Goal: Information Seeking & Learning: Learn about a topic

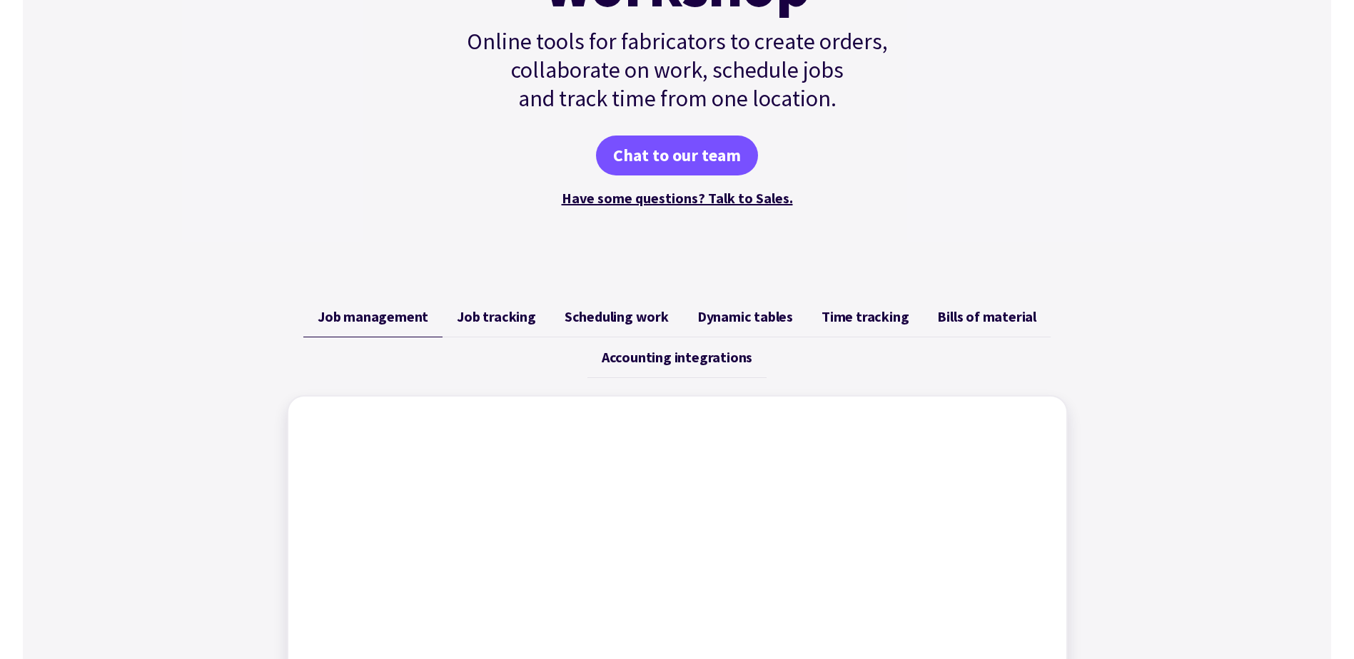
scroll to position [357, 0]
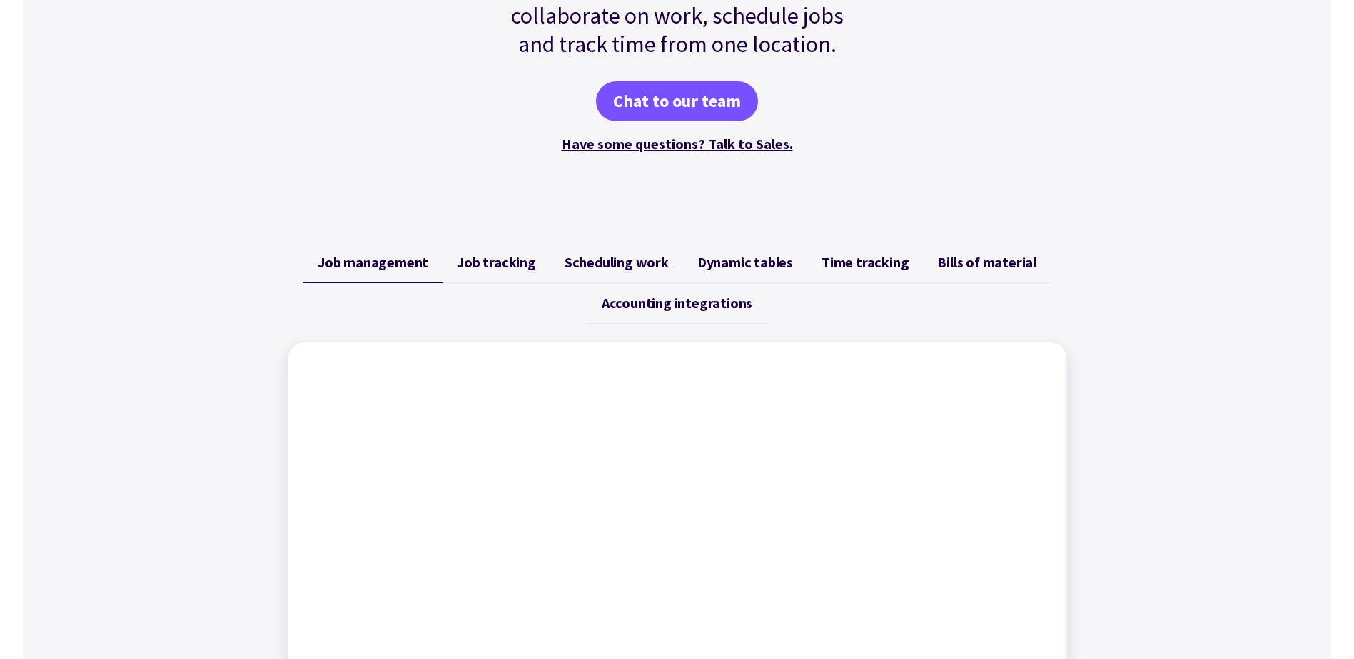
click at [1102, 297] on div "Job management Job tracking Scheduling work Dynamic tables Time tracking Bills …" at bounding box center [677, 532] width 1308 height 615
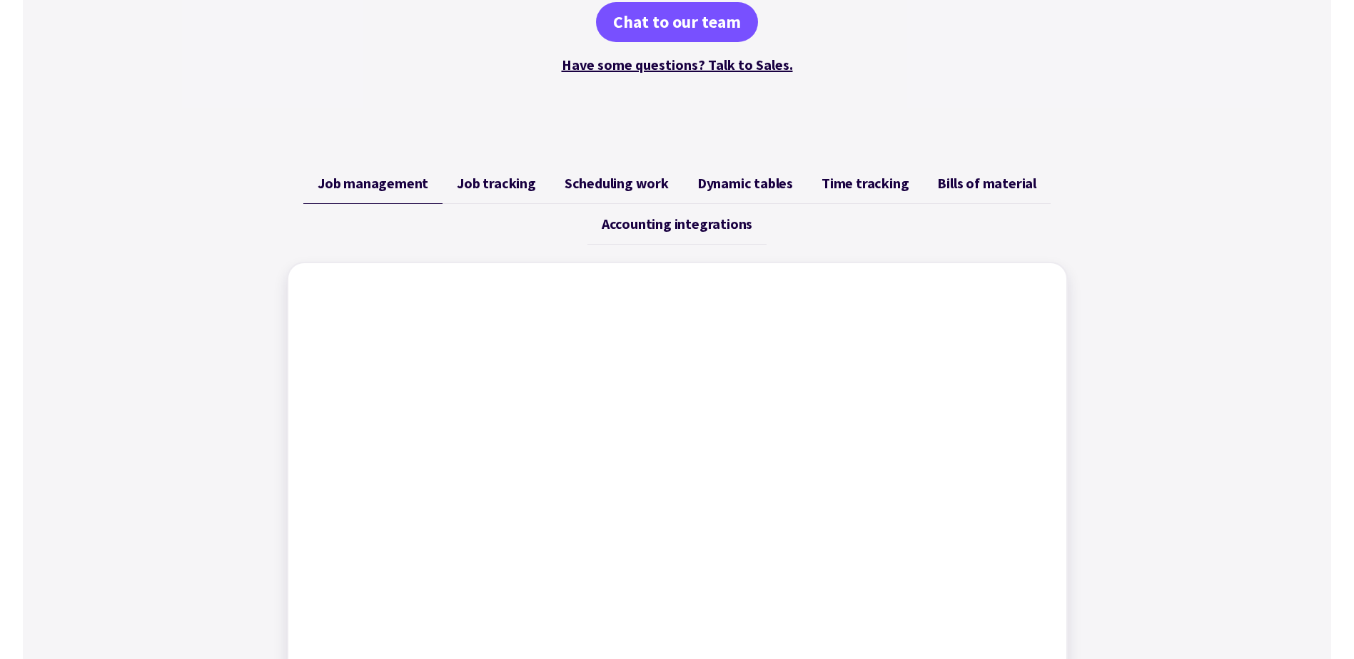
scroll to position [0, 0]
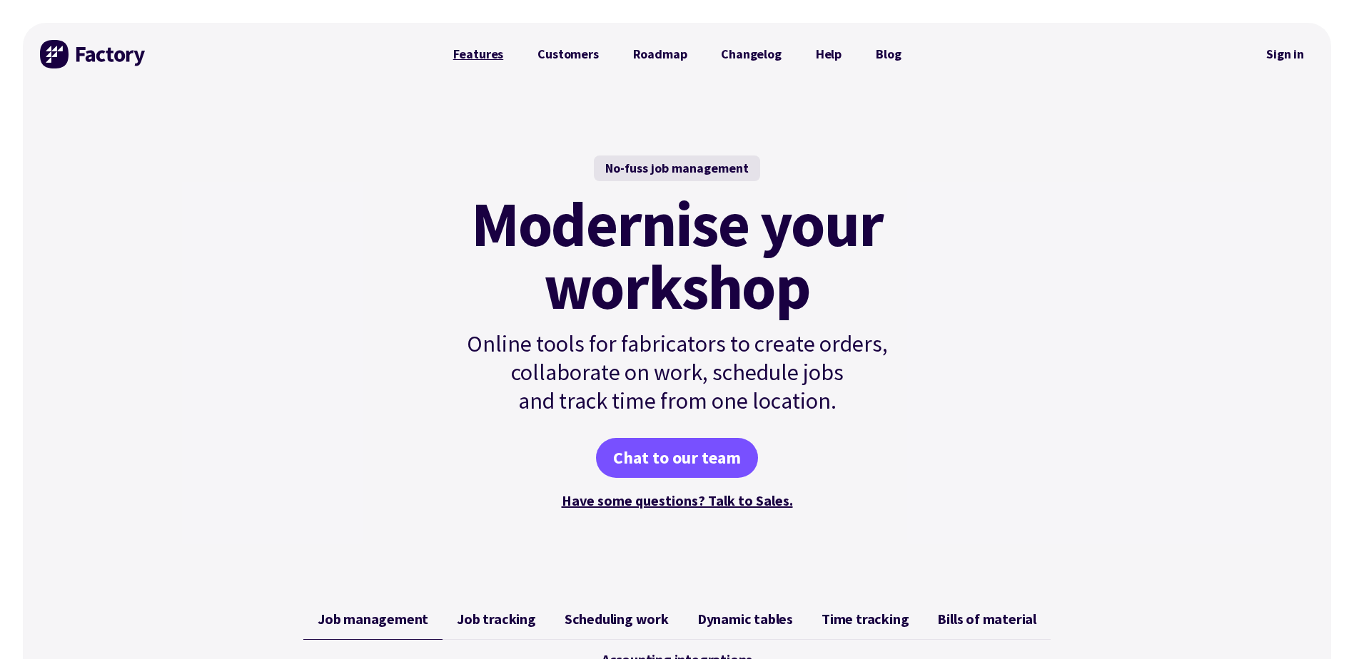
click at [453, 49] on link "Features" at bounding box center [478, 54] width 85 height 29
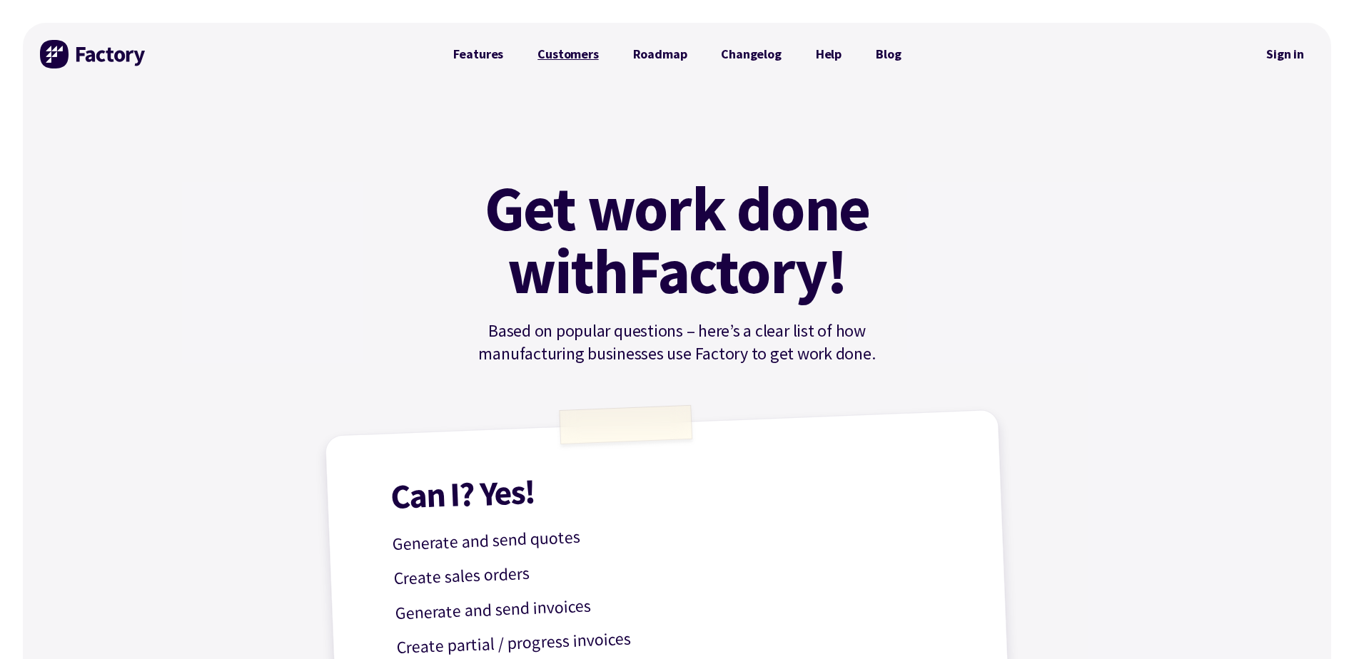
drag, startPoint x: 543, startPoint y: 49, endPoint x: 585, endPoint y: 48, distance: 42.1
click at [544, 49] on link "Customers" at bounding box center [567, 54] width 95 height 29
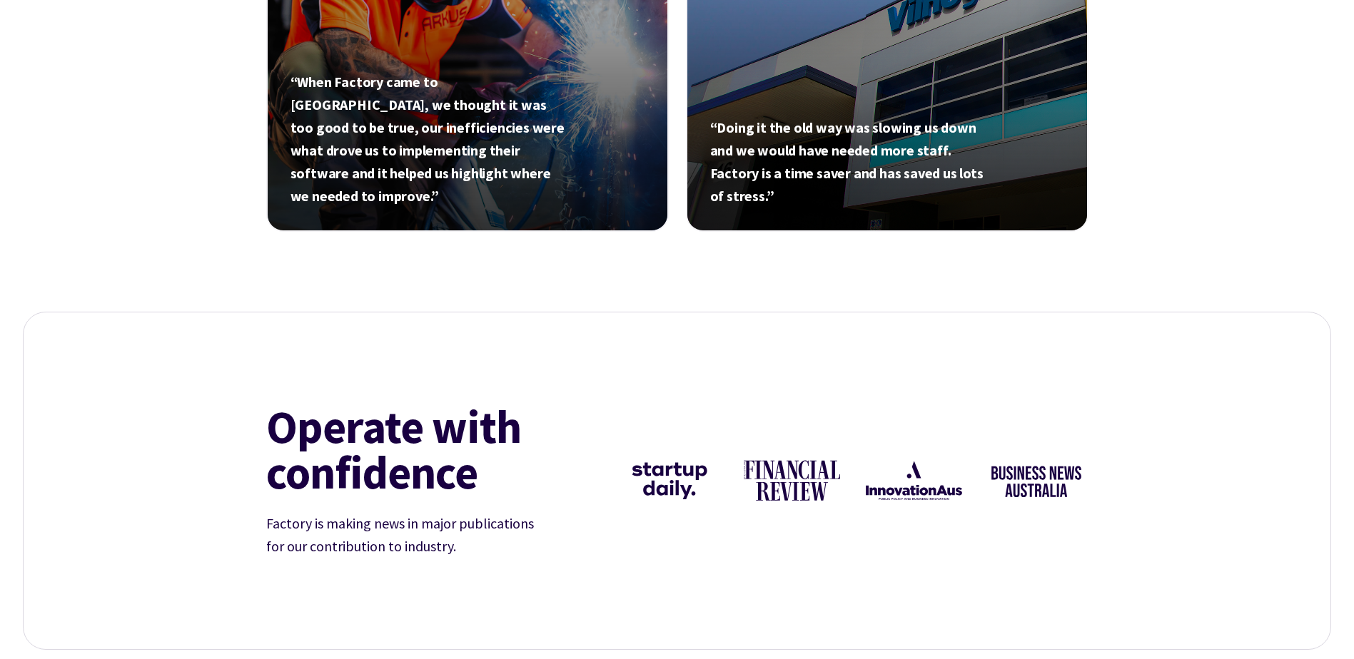
scroll to position [2051, 0]
